Goal: Register for event/course

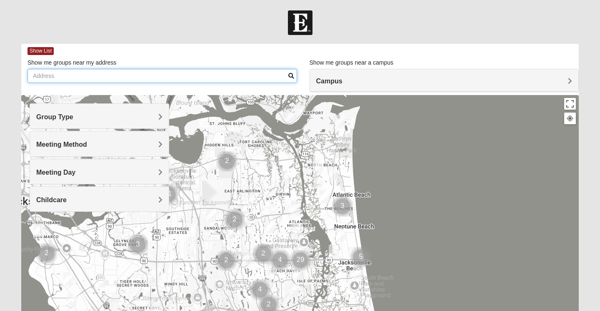
click at [44, 76] on input "Show me groups near my address" at bounding box center [161, 76] width 269 height 14
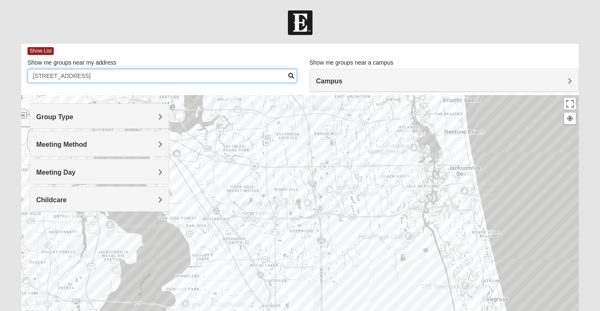
type input "8154 Shady Grove Rd"
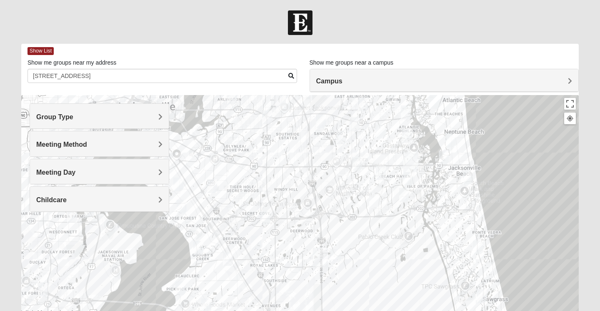
click at [299, 250] on div at bounding box center [299, 261] width 557 height 333
click at [132, 113] on h4 "Group Type" at bounding box center [99, 117] width 126 height 8
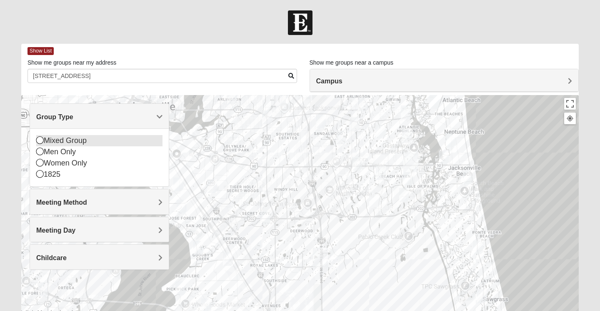
click at [39, 136] on icon at bounding box center [39, 139] width 7 height 7
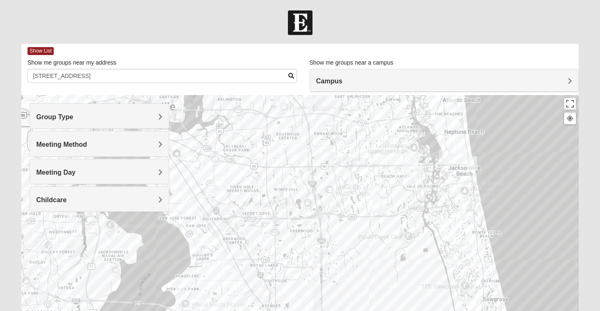
click at [60, 139] on div "Meeting Method" at bounding box center [99, 143] width 139 height 25
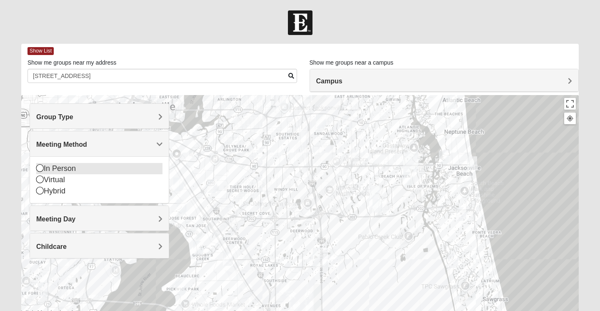
click at [41, 164] on icon at bounding box center [39, 167] width 7 height 7
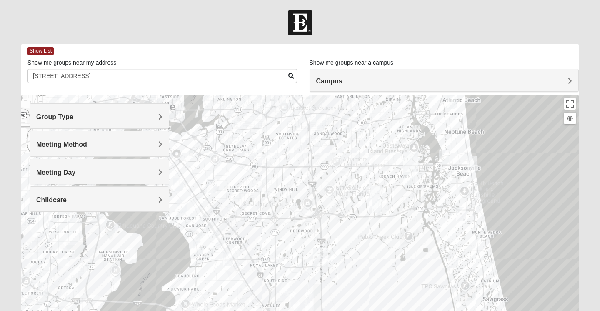
click at [72, 173] on span "Meeting Day" at bounding box center [55, 172] width 39 height 7
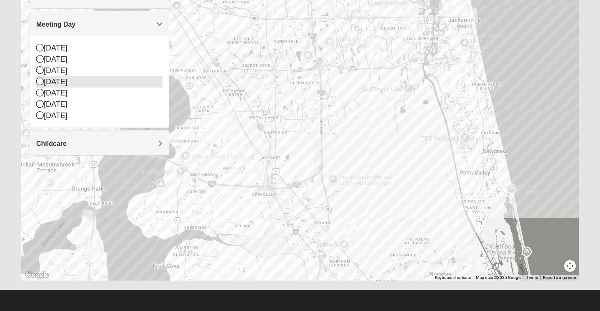
scroll to position [147, 0]
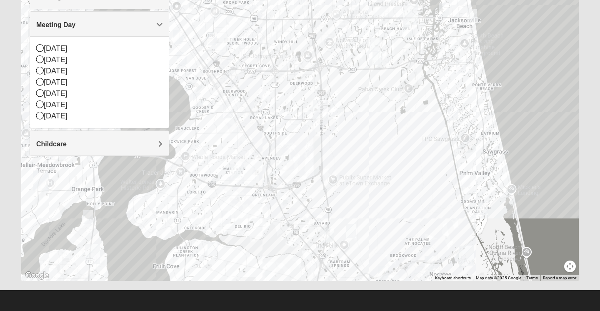
click at [80, 145] on h4 "Childcare" at bounding box center [99, 144] width 126 height 8
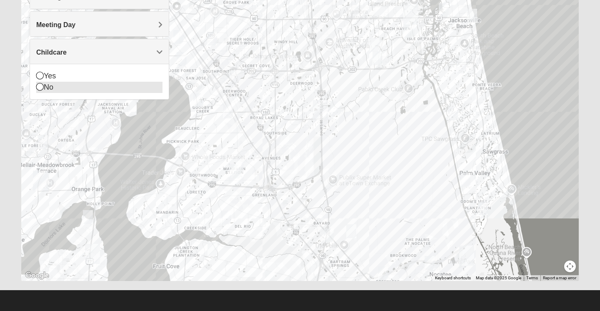
click at [42, 84] on icon at bounding box center [39, 86] width 7 height 7
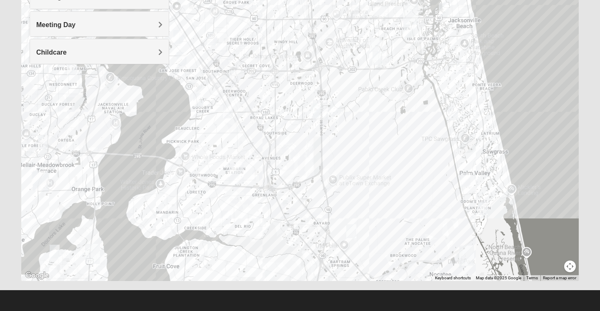
click at [132, 23] on h4 "Meeting Day" at bounding box center [99, 25] width 126 height 8
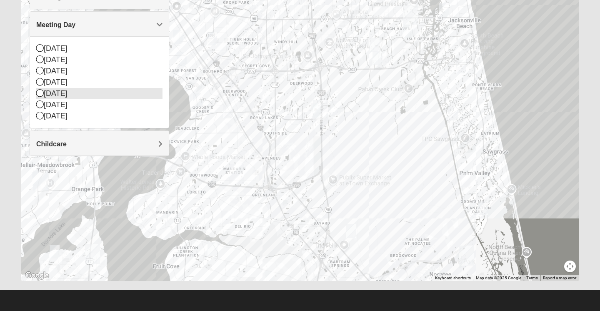
click at [43, 90] on icon at bounding box center [39, 92] width 7 height 7
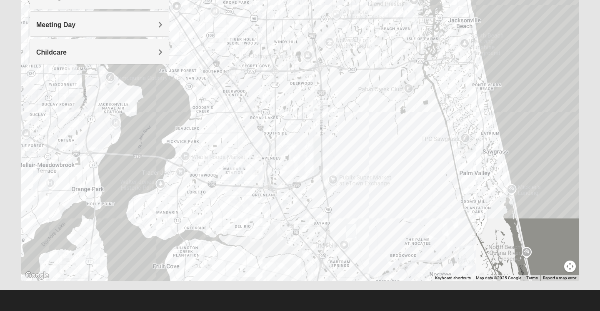
click at [42, 61] on div "Childcare" at bounding box center [99, 51] width 139 height 25
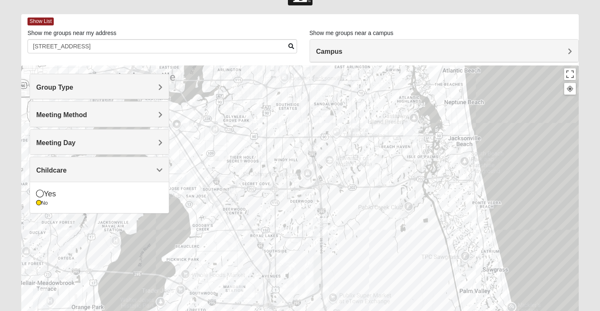
scroll to position [30, 0]
click at [566, 48] on h4 "Campus" at bounding box center [444, 51] width 256 height 8
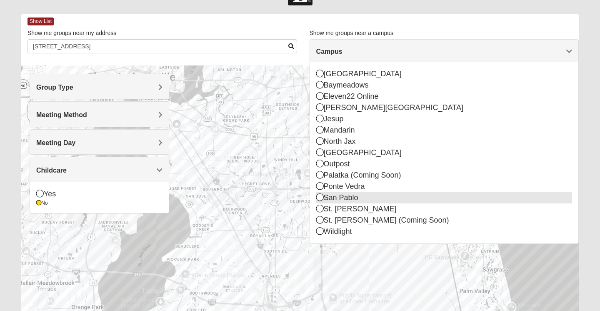
click at [320, 195] on icon at bounding box center [319, 196] width 7 height 7
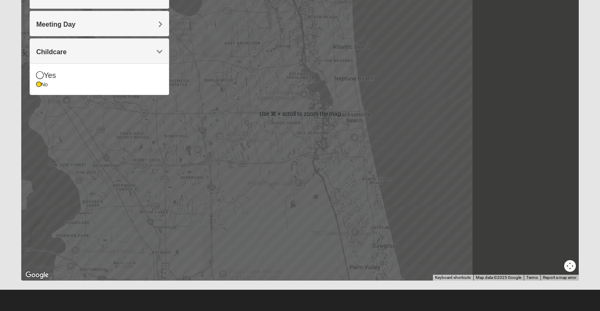
scroll to position [147, 0]
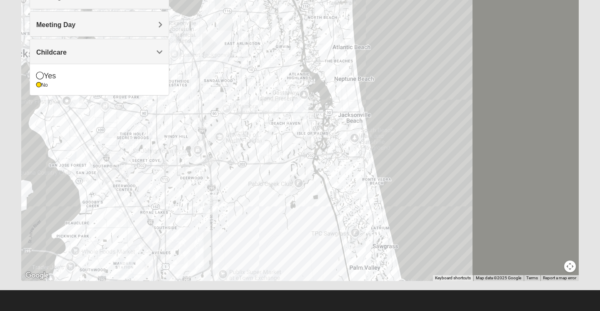
click at [189, 199] on div at bounding box center [299, 114] width 557 height 333
click at [189, 196] on div at bounding box center [299, 114] width 557 height 333
click at [189, 194] on div at bounding box center [299, 114] width 557 height 333
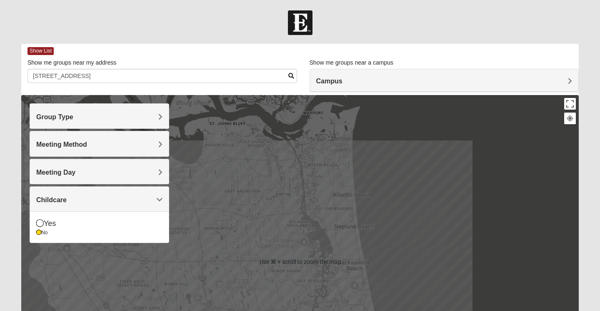
scroll to position [0, 0]
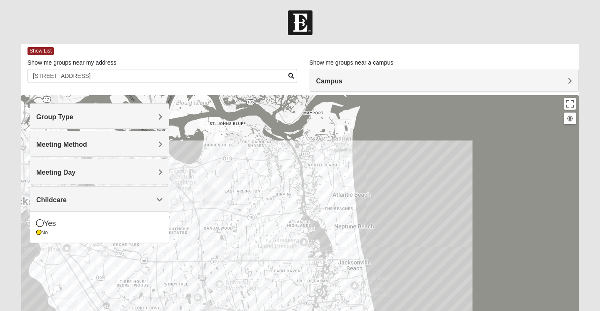
click at [396, 138] on div at bounding box center [299, 261] width 557 height 333
click at [241, 5] on body "Log In Find A Group Error Show List Loading Groups 8" at bounding box center [300, 229] width 600 height 458
click at [45, 50] on span "Show List" at bounding box center [40, 51] width 26 height 8
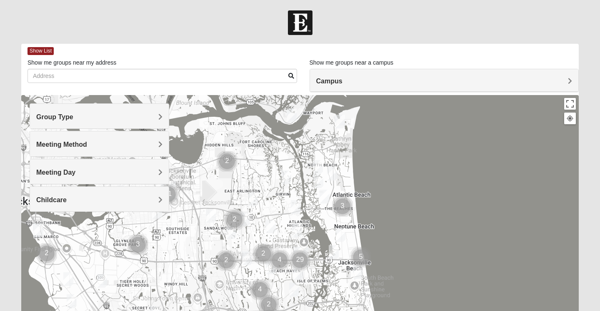
click at [149, 117] on h4 "Group Type" at bounding box center [99, 117] width 126 height 8
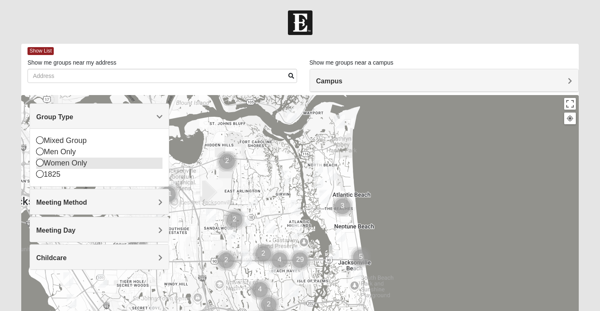
click at [40, 159] on icon at bounding box center [39, 162] width 7 height 7
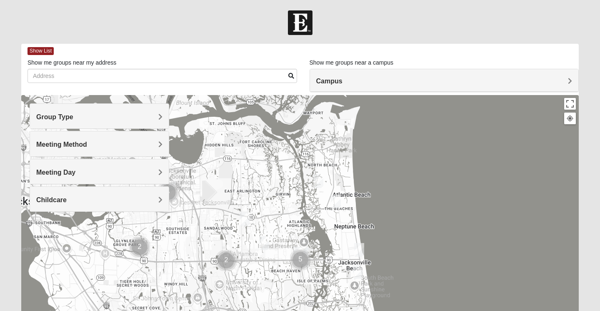
click at [57, 141] on span "Meeting Method" at bounding box center [61, 144] width 51 height 7
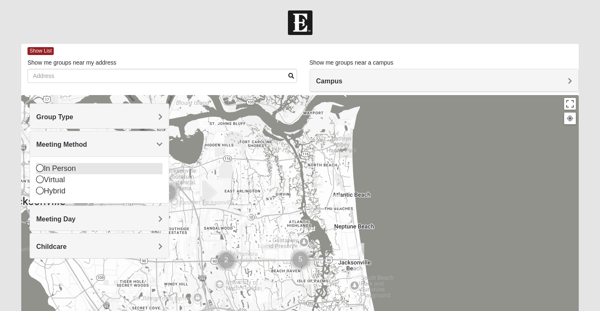
click at [40, 164] on icon at bounding box center [39, 167] width 7 height 7
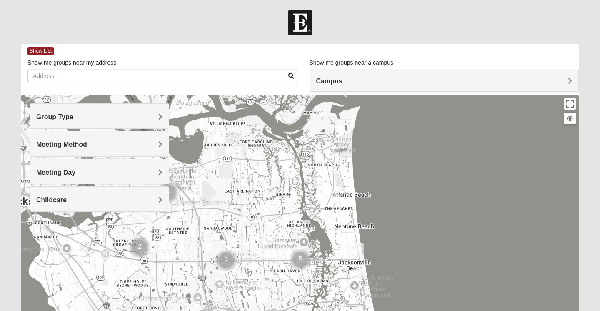
click at [40, 164] on div "Meeting Day" at bounding box center [99, 171] width 139 height 25
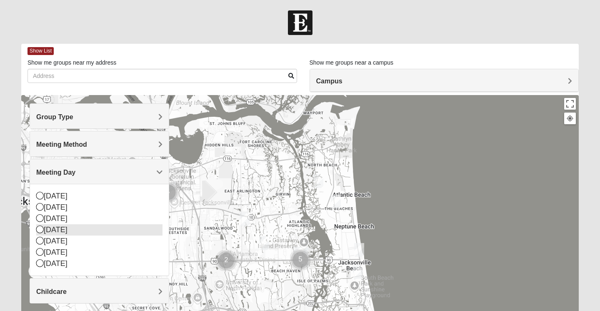
click at [42, 227] on icon at bounding box center [39, 228] width 7 height 7
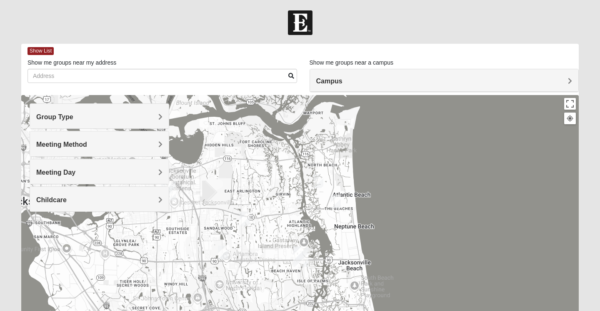
click at [52, 199] on span "Childcare" at bounding box center [51, 199] width 30 height 7
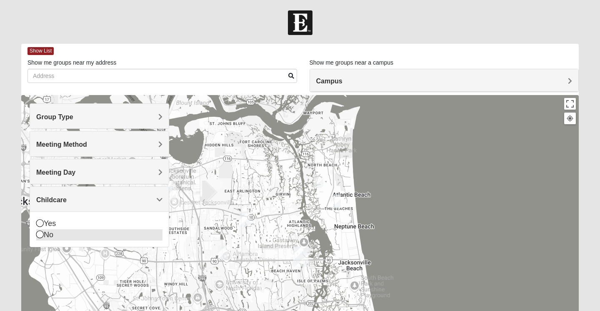
click at [42, 232] on icon at bounding box center [39, 233] width 7 height 7
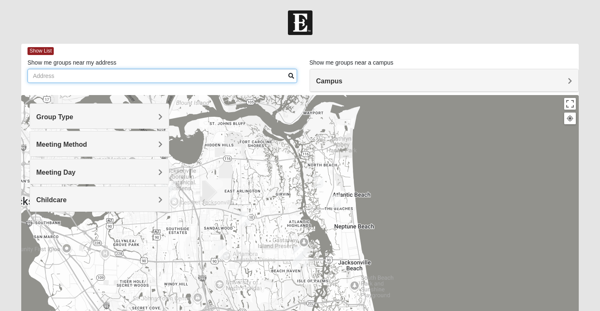
click at [34, 70] on input "Show me groups near my address" at bounding box center [161, 76] width 269 height 14
type input "8154 Shady Grove Rd"
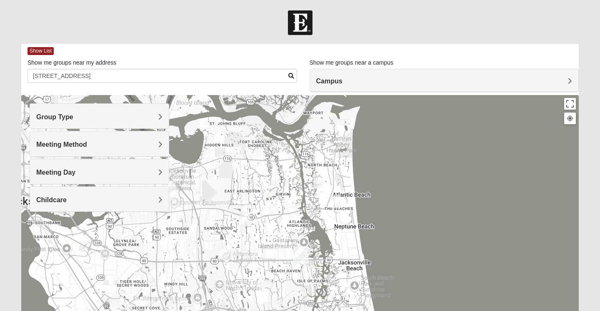
click at [337, 76] on div "Campus" at bounding box center [444, 80] width 269 height 22
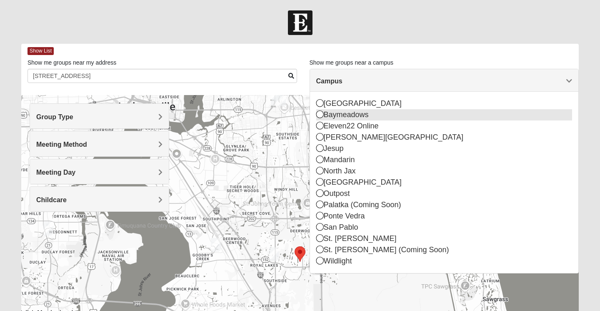
click at [322, 116] on icon at bounding box center [319, 113] width 7 height 7
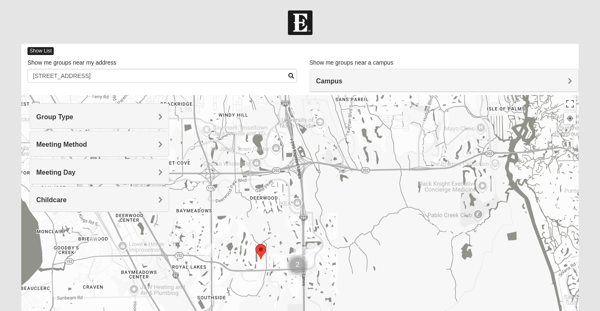
click at [39, 50] on span "Show List" at bounding box center [40, 51] width 26 height 8
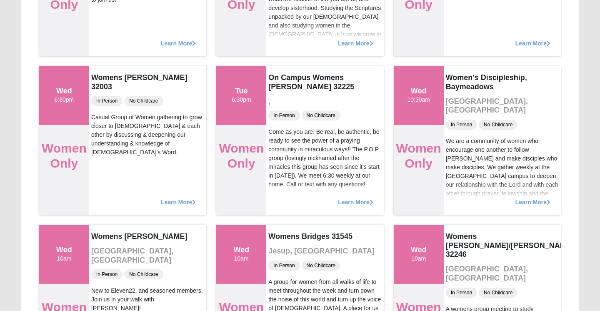
scroll to position [516, 0]
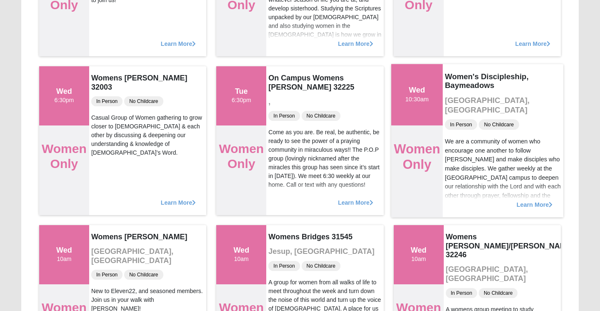
click at [523, 200] on span "Learn More" at bounding box center [534, 200] width 36 height 0
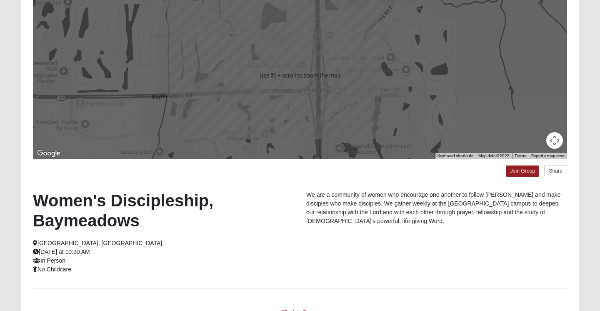
scroll to position [100, 0]
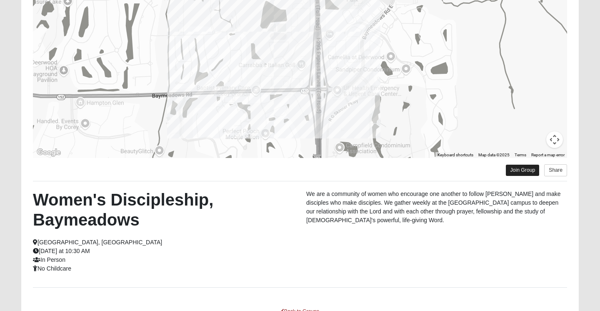
click at [524, 170] on link "Join Group" at bounding box center [522, 169] width 33 height 11
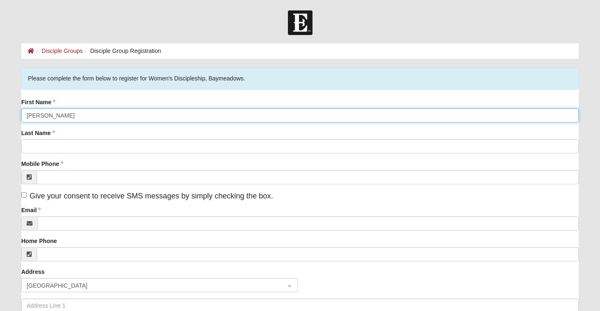
click at [67, 111] on input "Brenda Arnold" at bounding box center [299, 115] width 557 height 14
click at [67, 112] on input "Brenda Arnold" at bounding box center [299, 115] width 557 height 14
type input "Brenda"
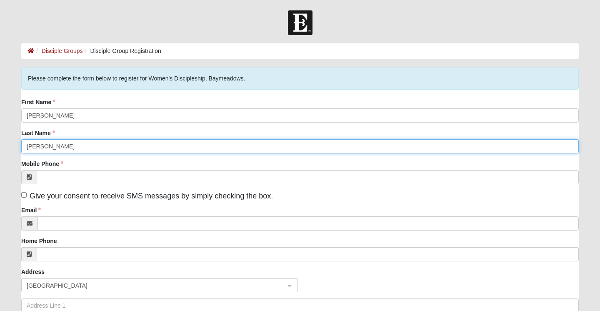
type input "Arnold"
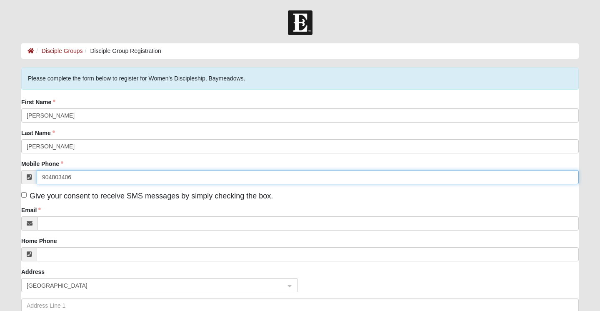
type input "(904) 803-4066"
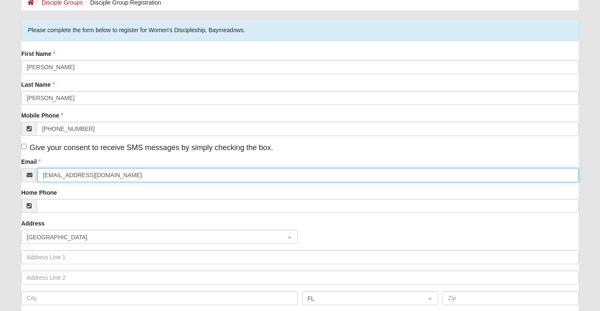
scroll to position [47, 0]
type input "pepower52@yahoo.com"
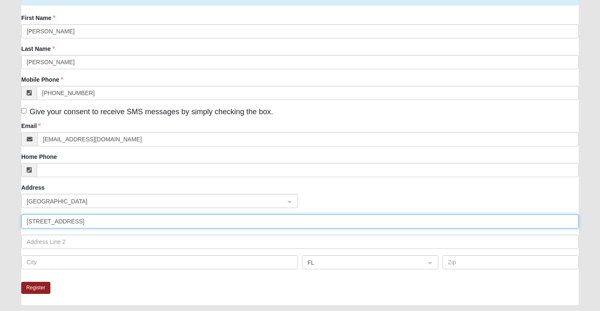
scroll to position [85, 0]
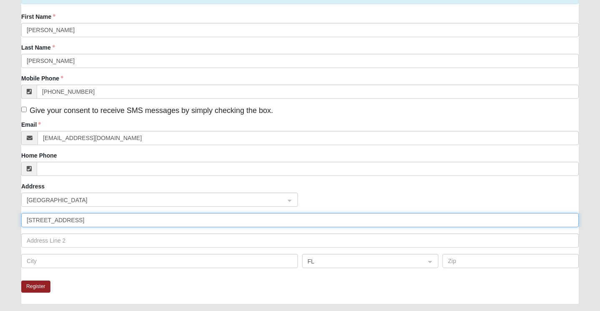
type input "8154 Shady Grove Rd."
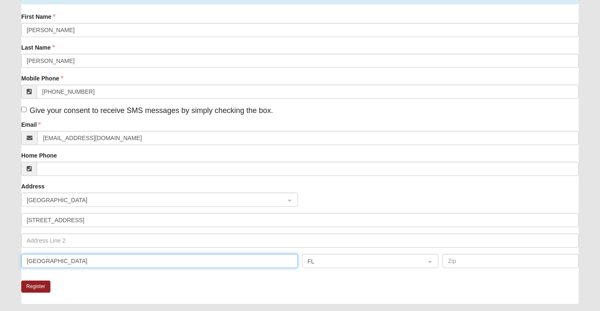
type input "Jacksonville"
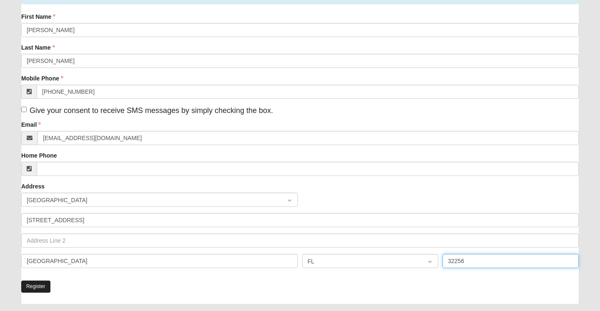
type input "32256"
click at [41, 286] on button "Register" at bounding box center [35, 286] width 29 height 12
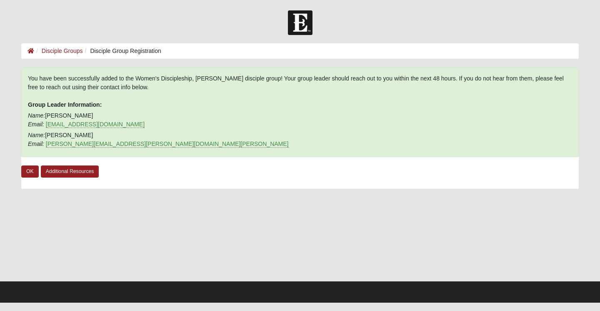
scroll to position [0, 0]
click at [28, 168] on link "OK" at bounding box center [29, 171] width 17 height 12
